Goal: Check status: Check status

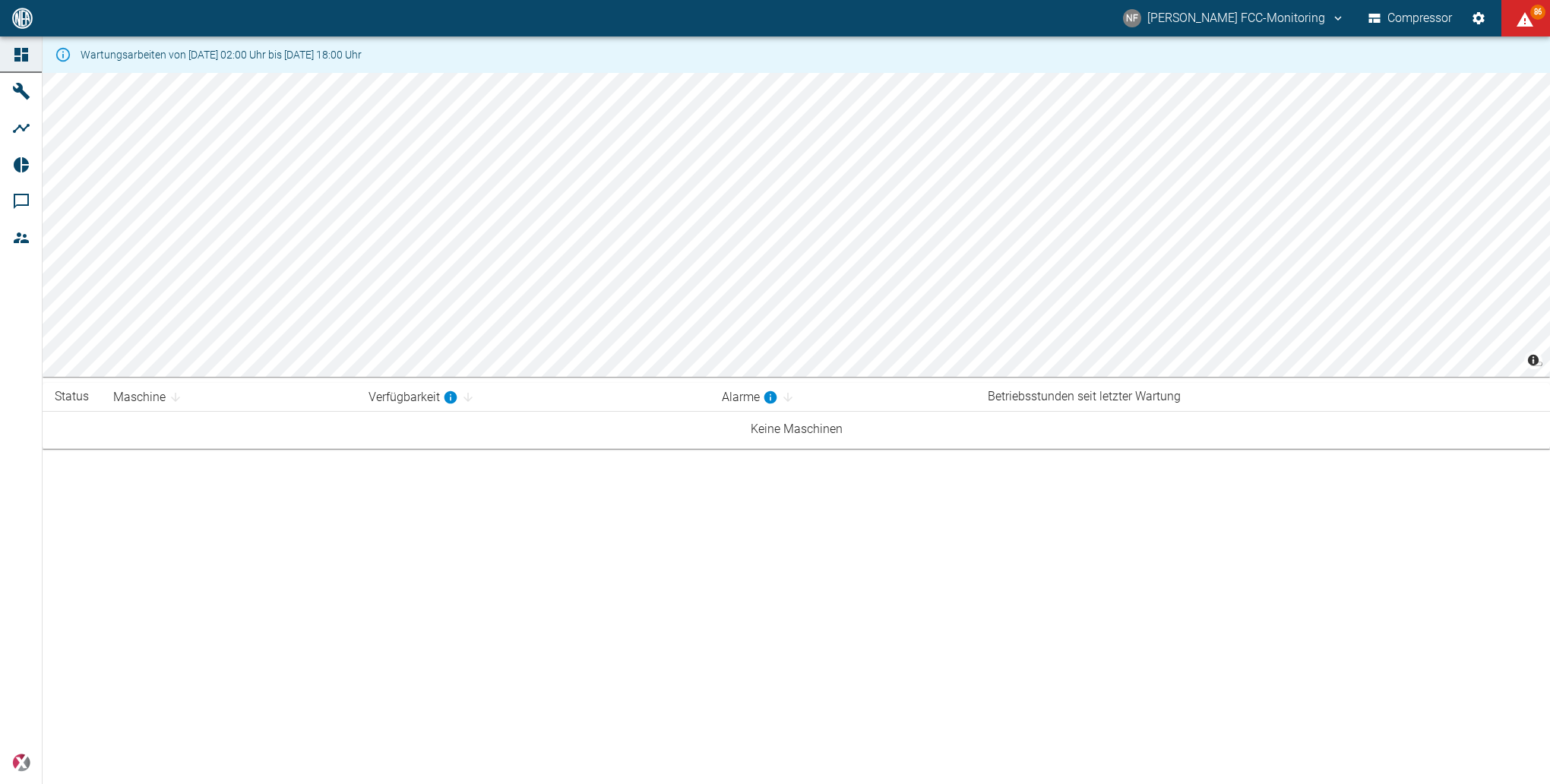
click at [424, 5] on div "NF Neuman-Esser FCC-Monitoring Compressor 86" at bounding box center [775, 18] width 1550 height 37
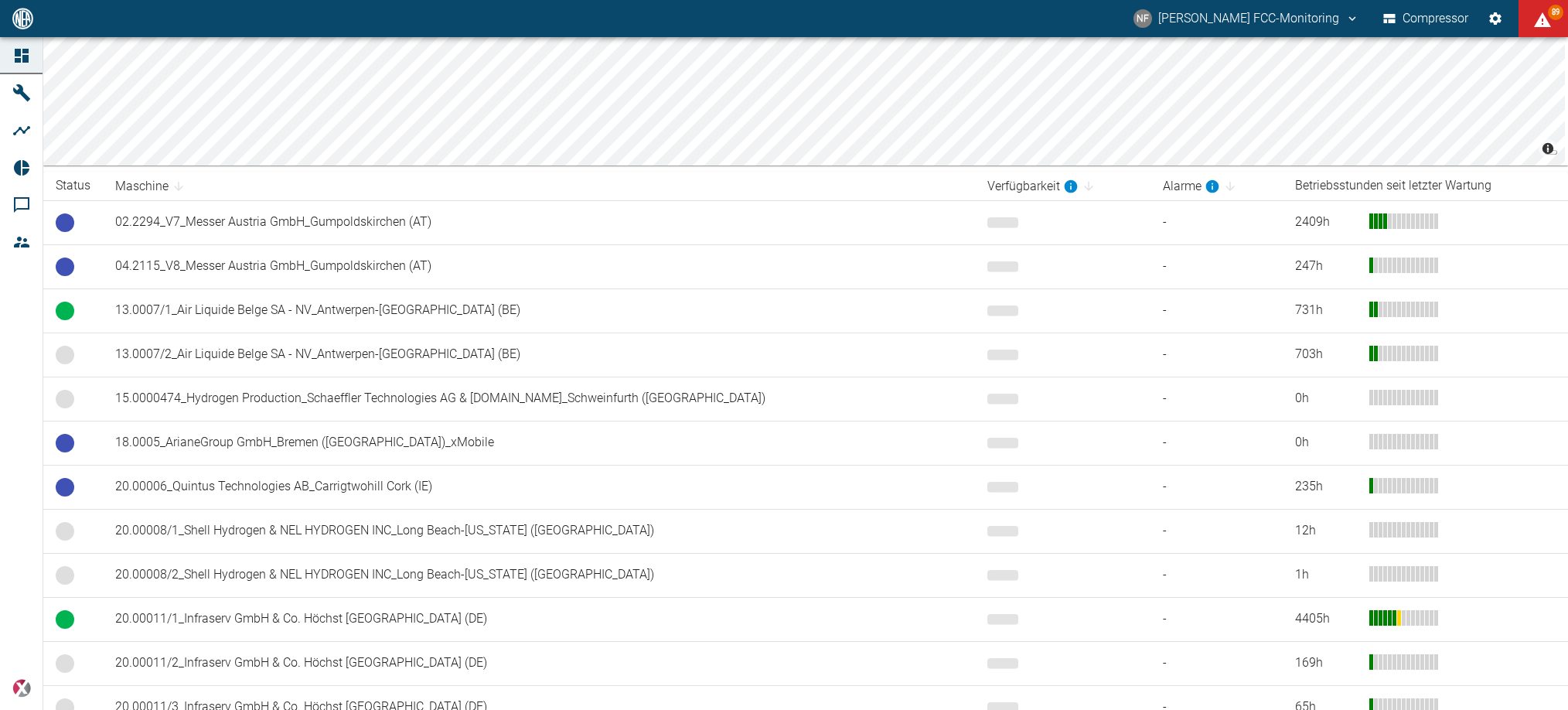
scroll to position [232, 0]
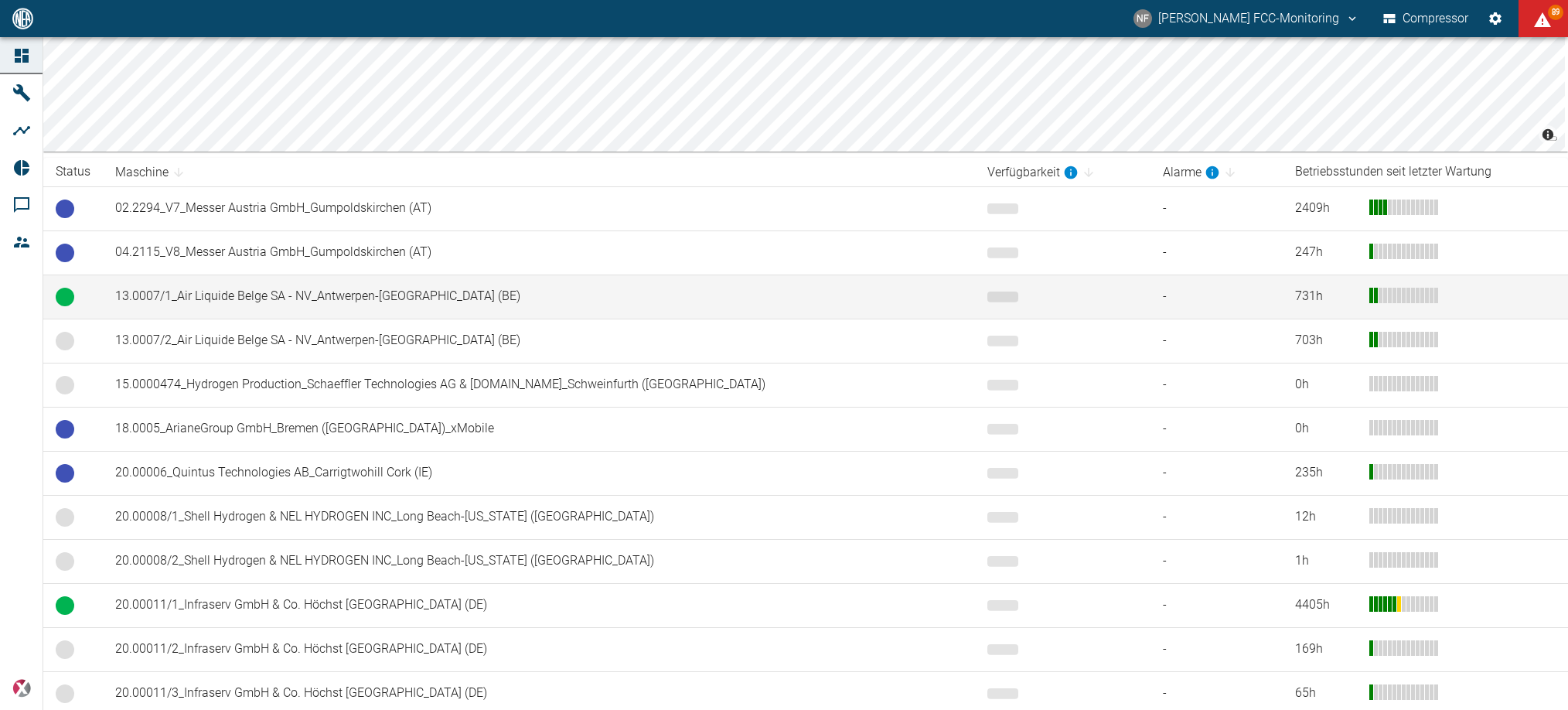
click at [257, 300] on td "13.0007/1_Air Liquide Belge SA - NV_Antwerpen-[GEOGRAPHIC_DATA] (BE)" at bounding box center [539, 297] width 872 height 44
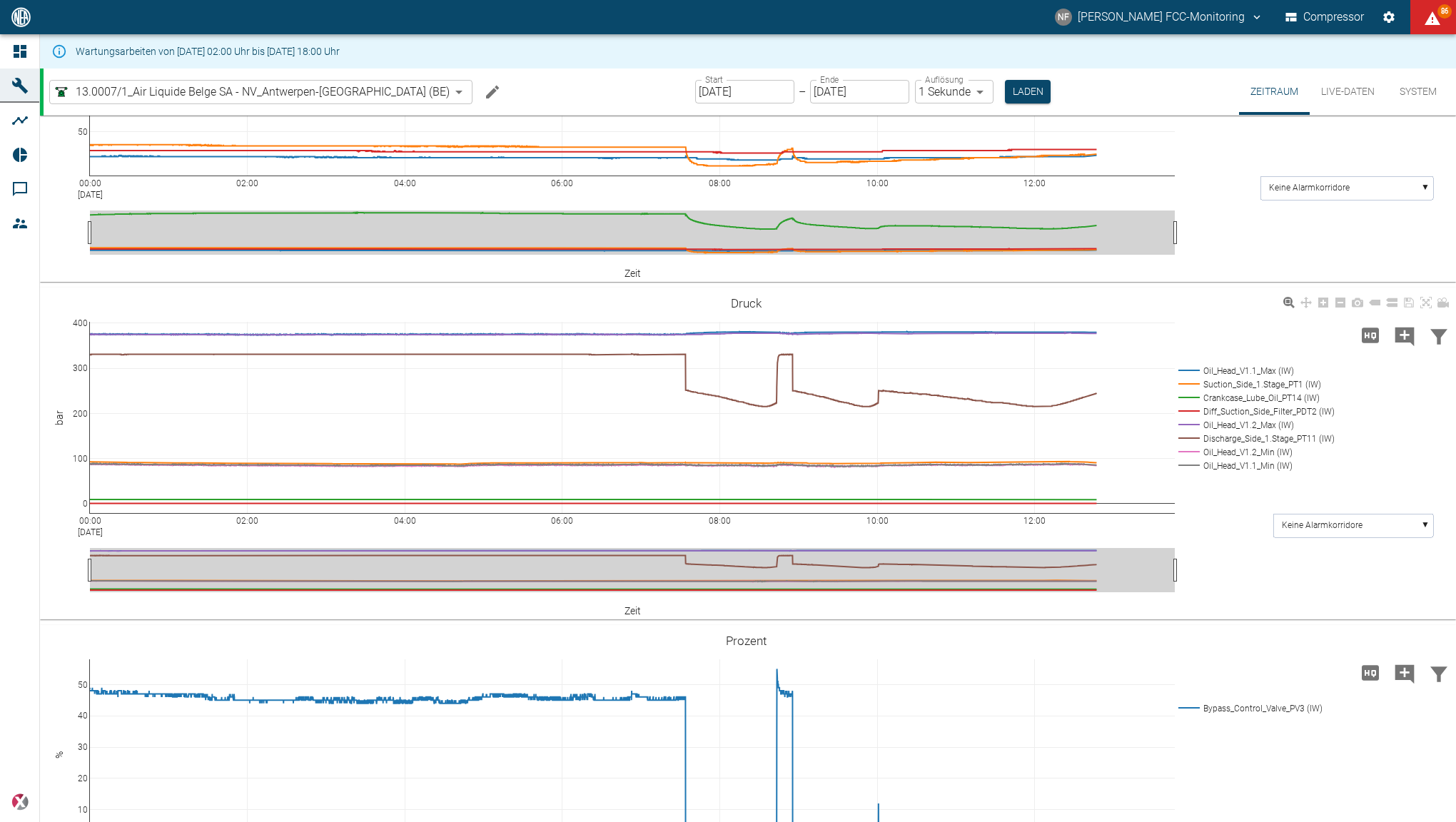
scroll to position [321, 0]
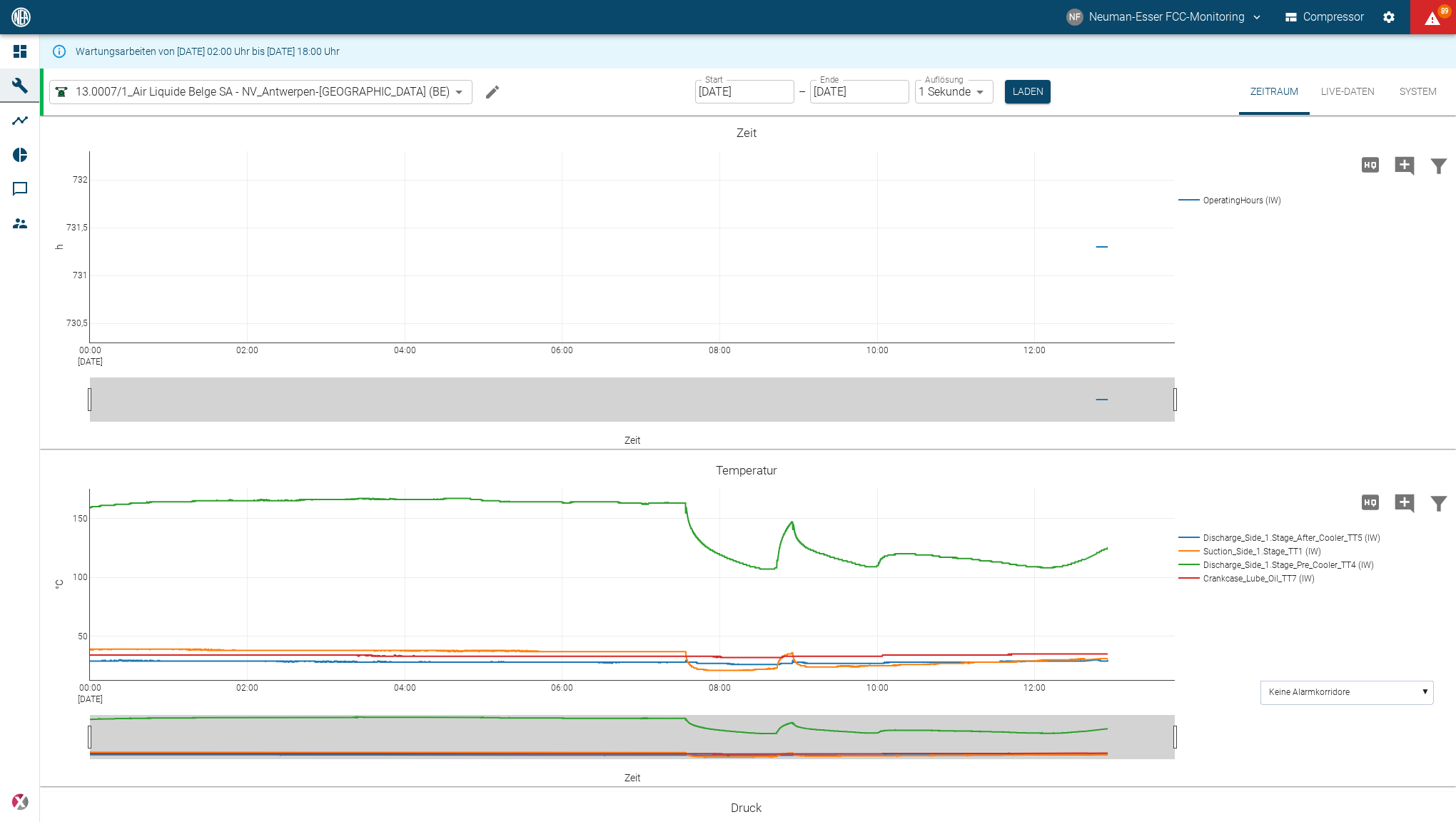
scroll to position [321, 0]
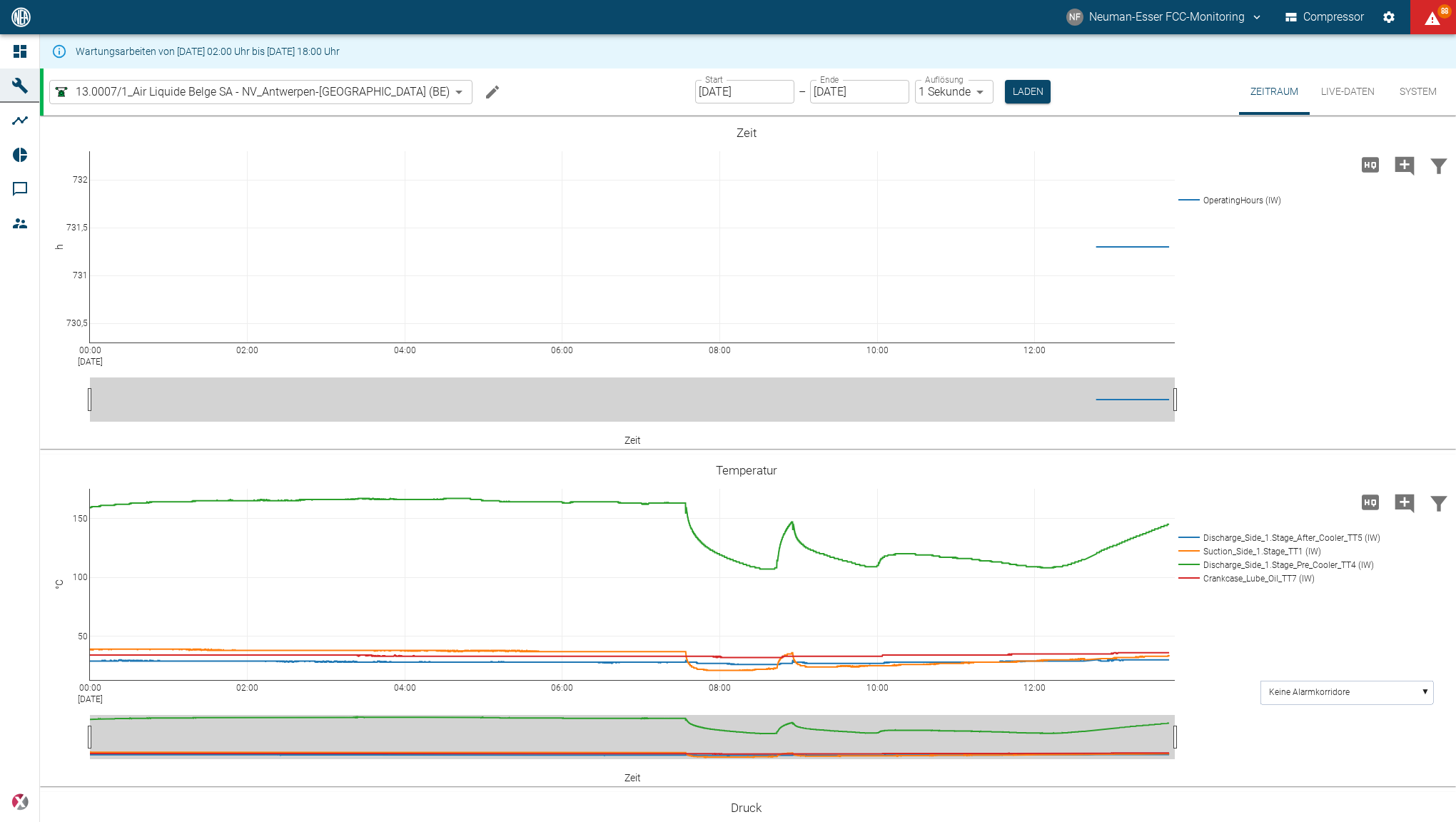
scroll to position [321, 0]
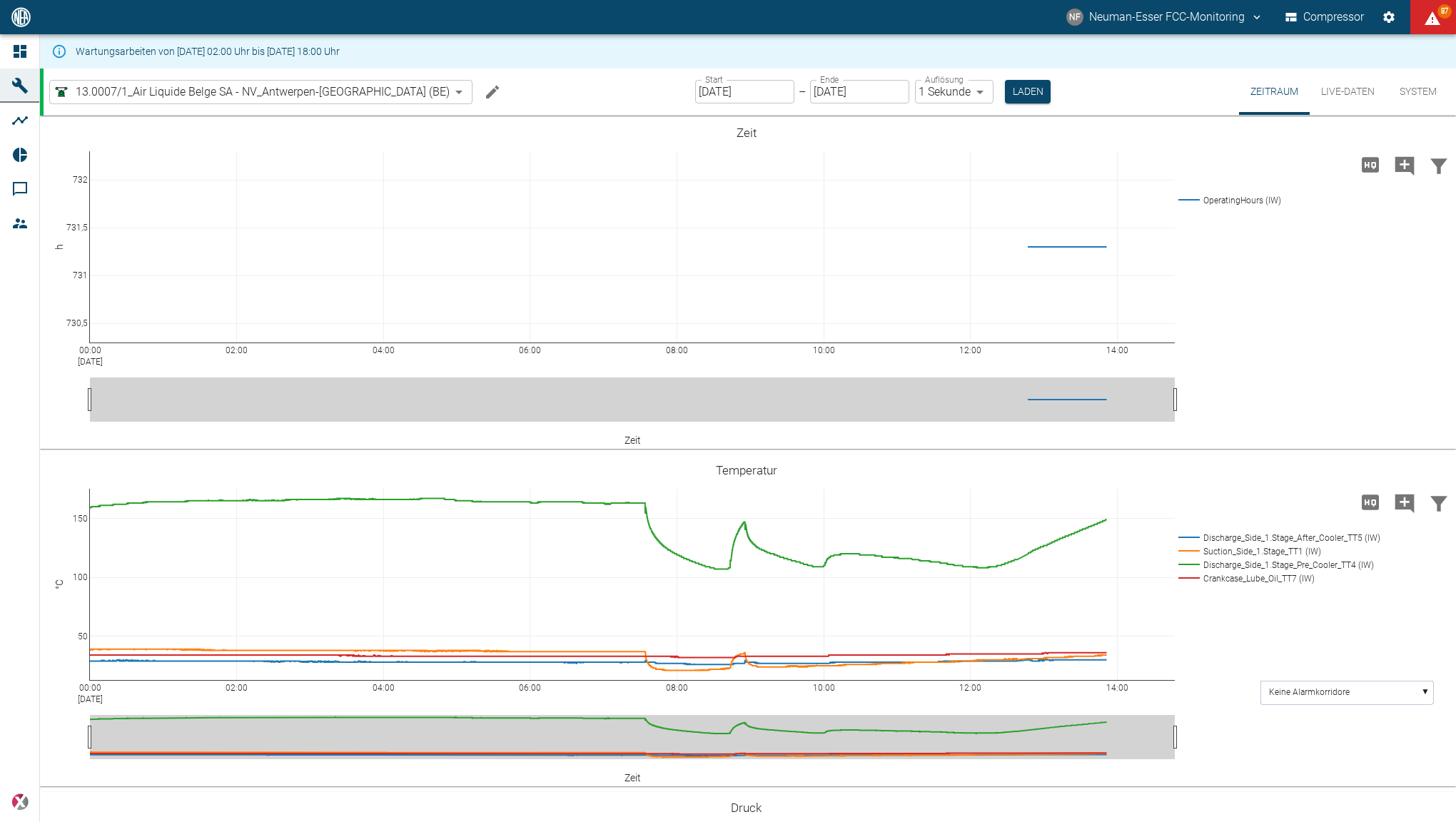
scroll to position [321, 0]
